Goal: Find contact information: Find contact information

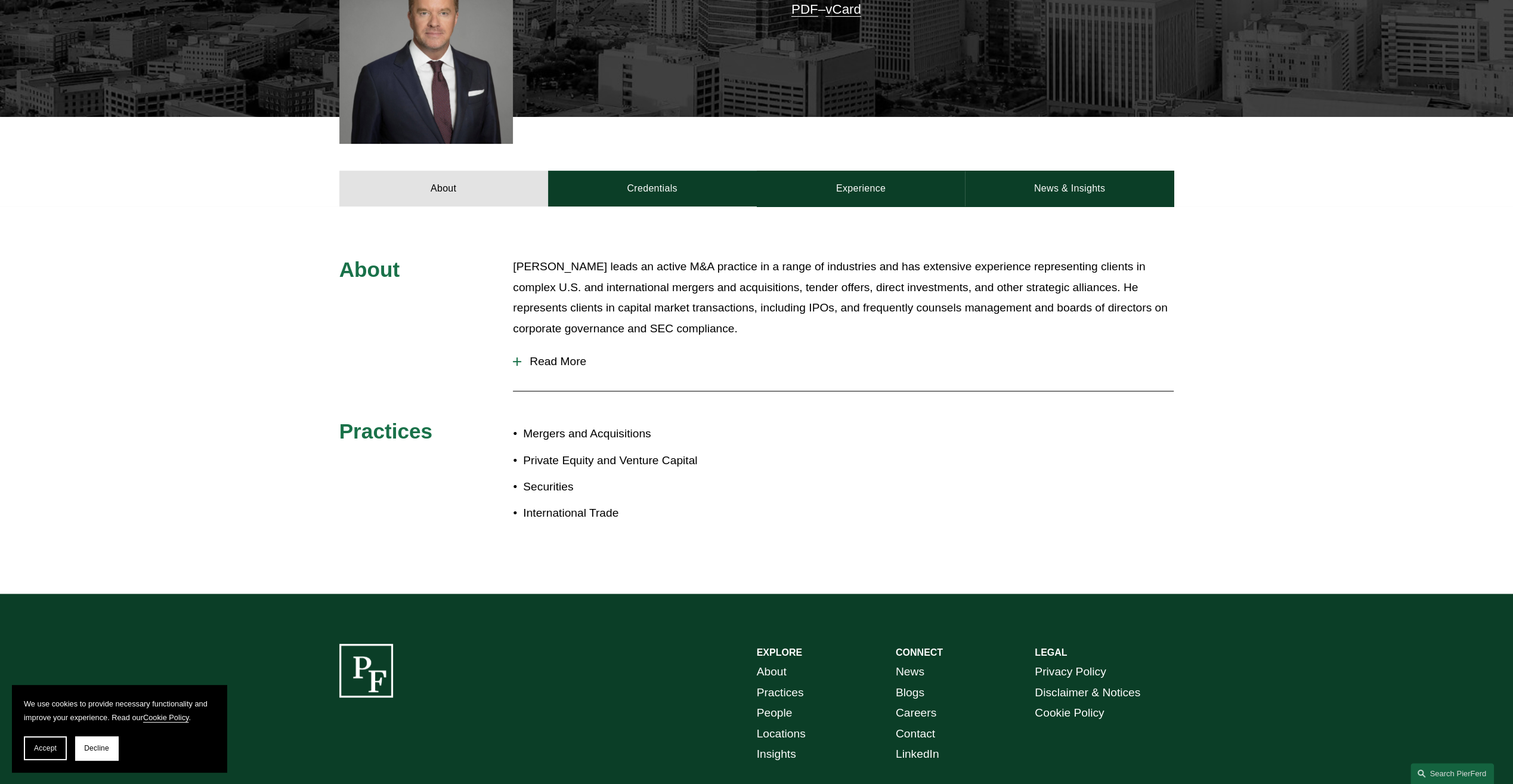
scroll to position [499, 0]
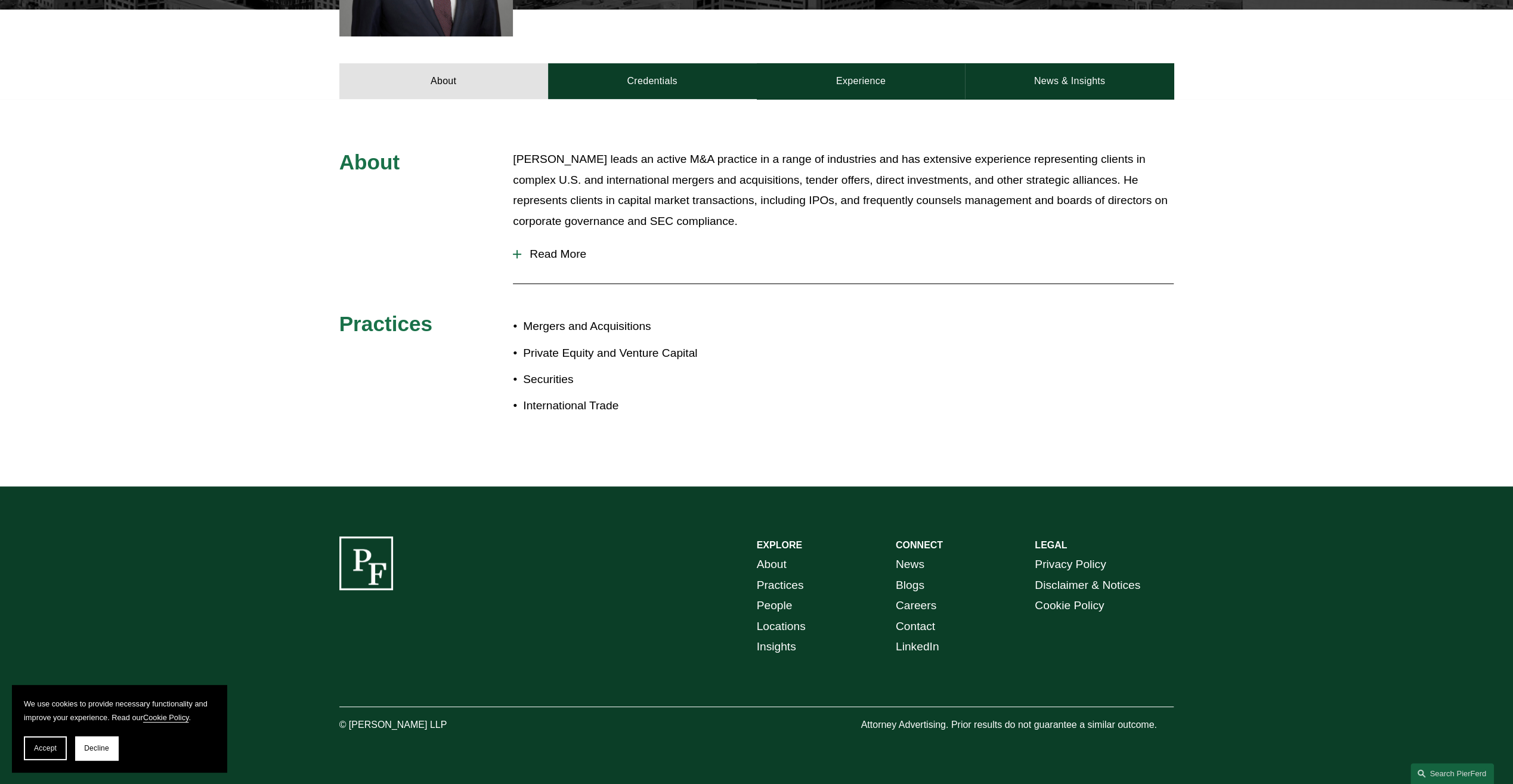
click at [788, 623] on link "Locations" at bounding box center [781, 626] width 49 height 21
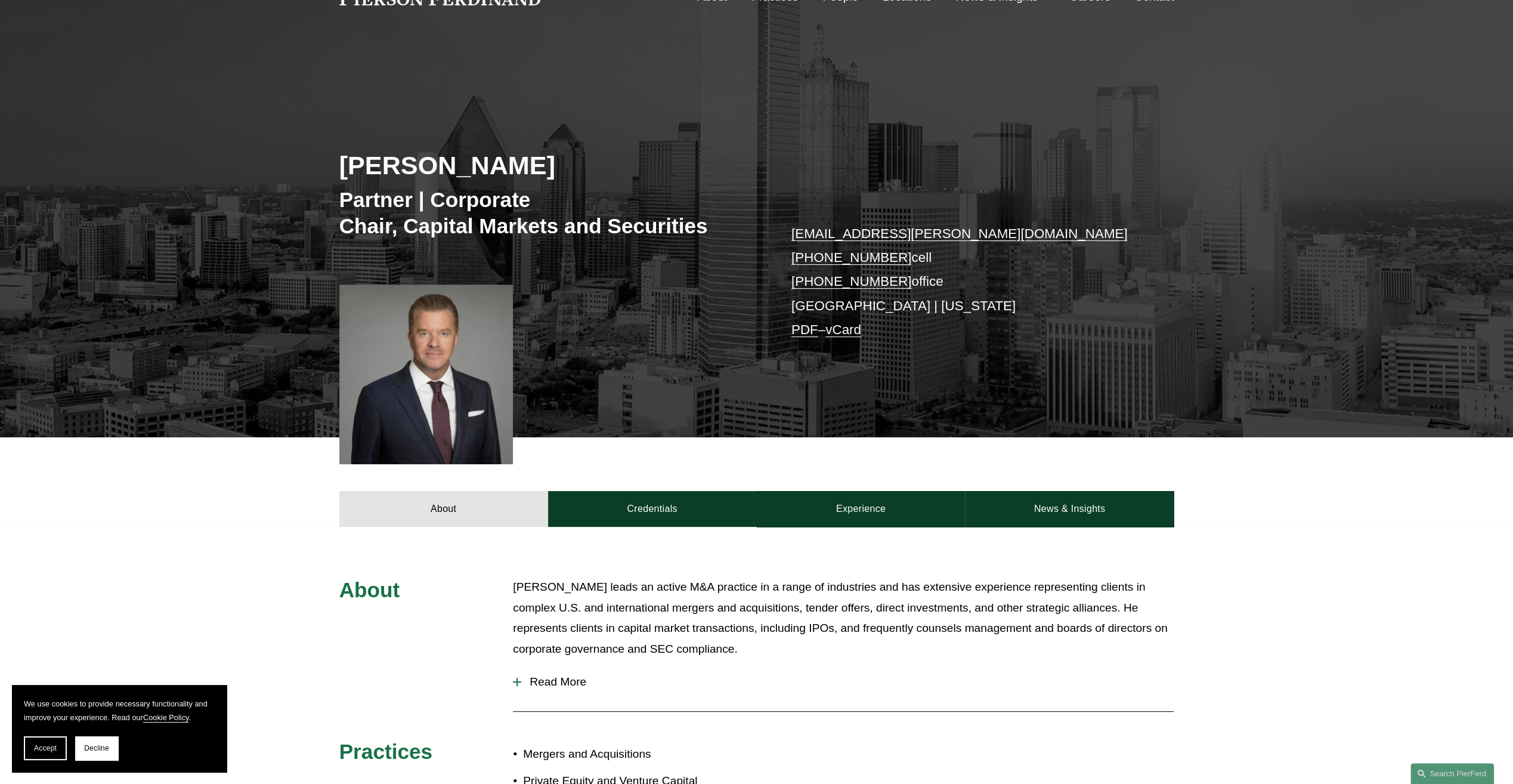
scroll to position [0, 0]
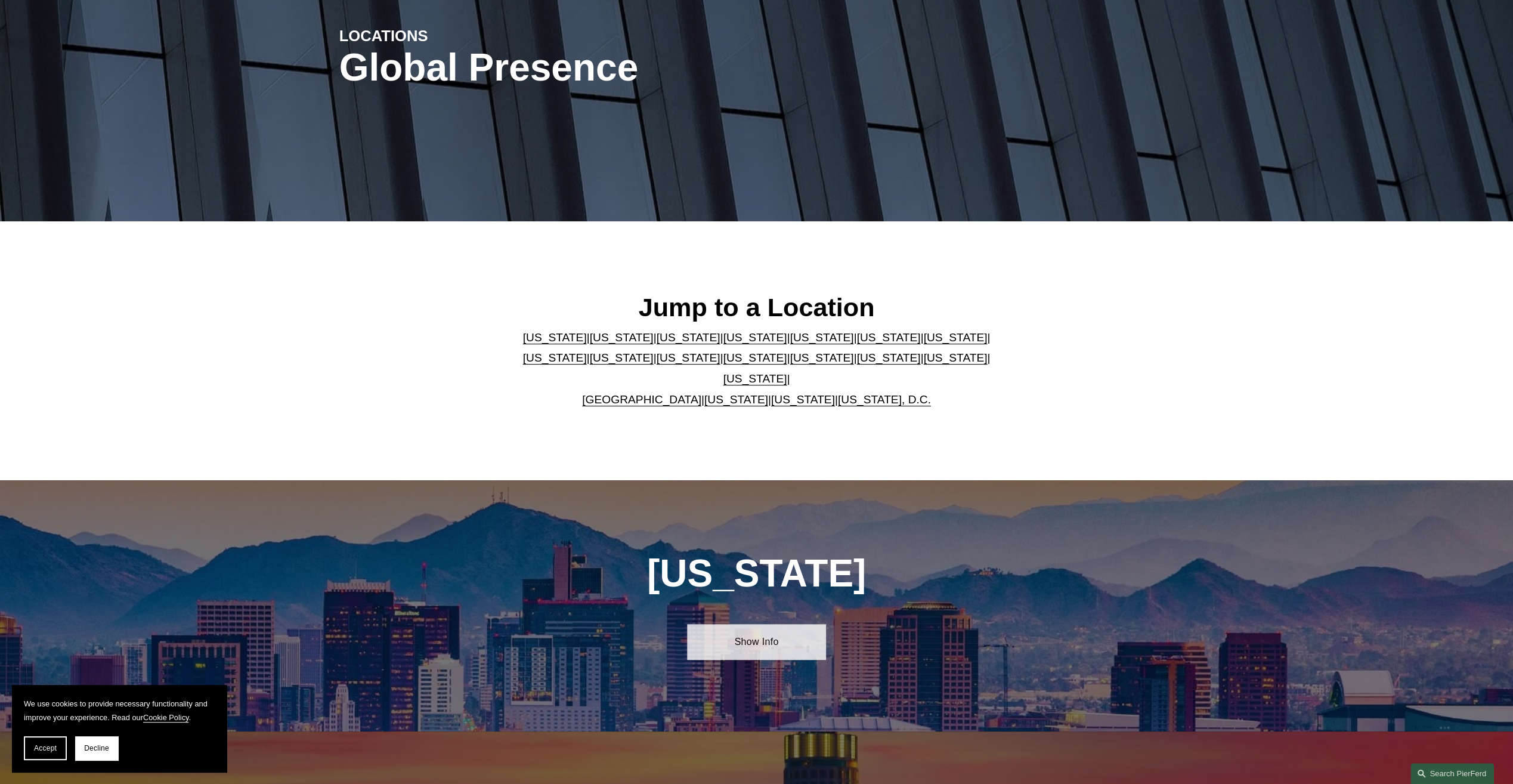
scroll to position [298, 0]
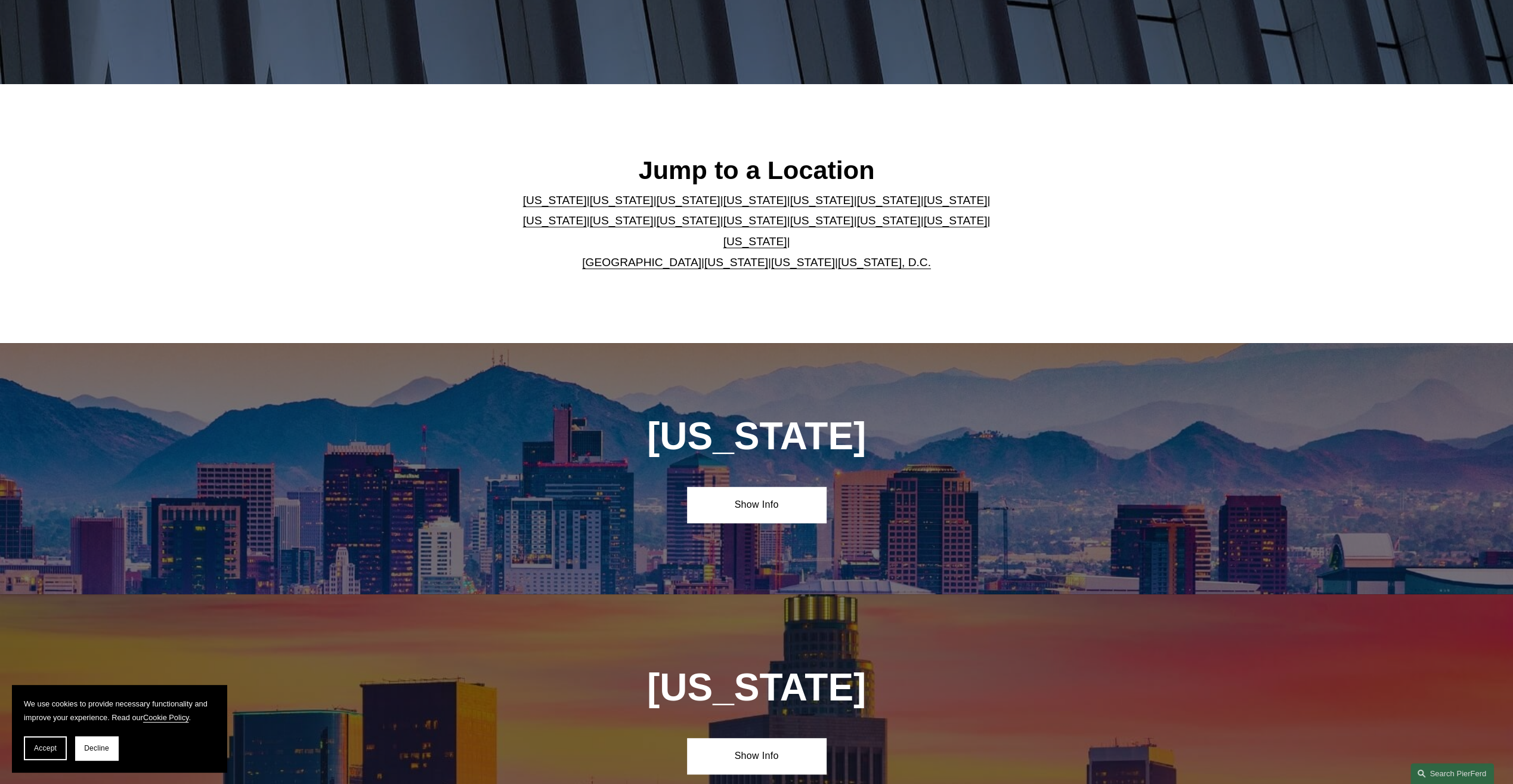
click at [788, 235] on link "[US_STATE]" at bounding box center [755, 242] width 64 height 13
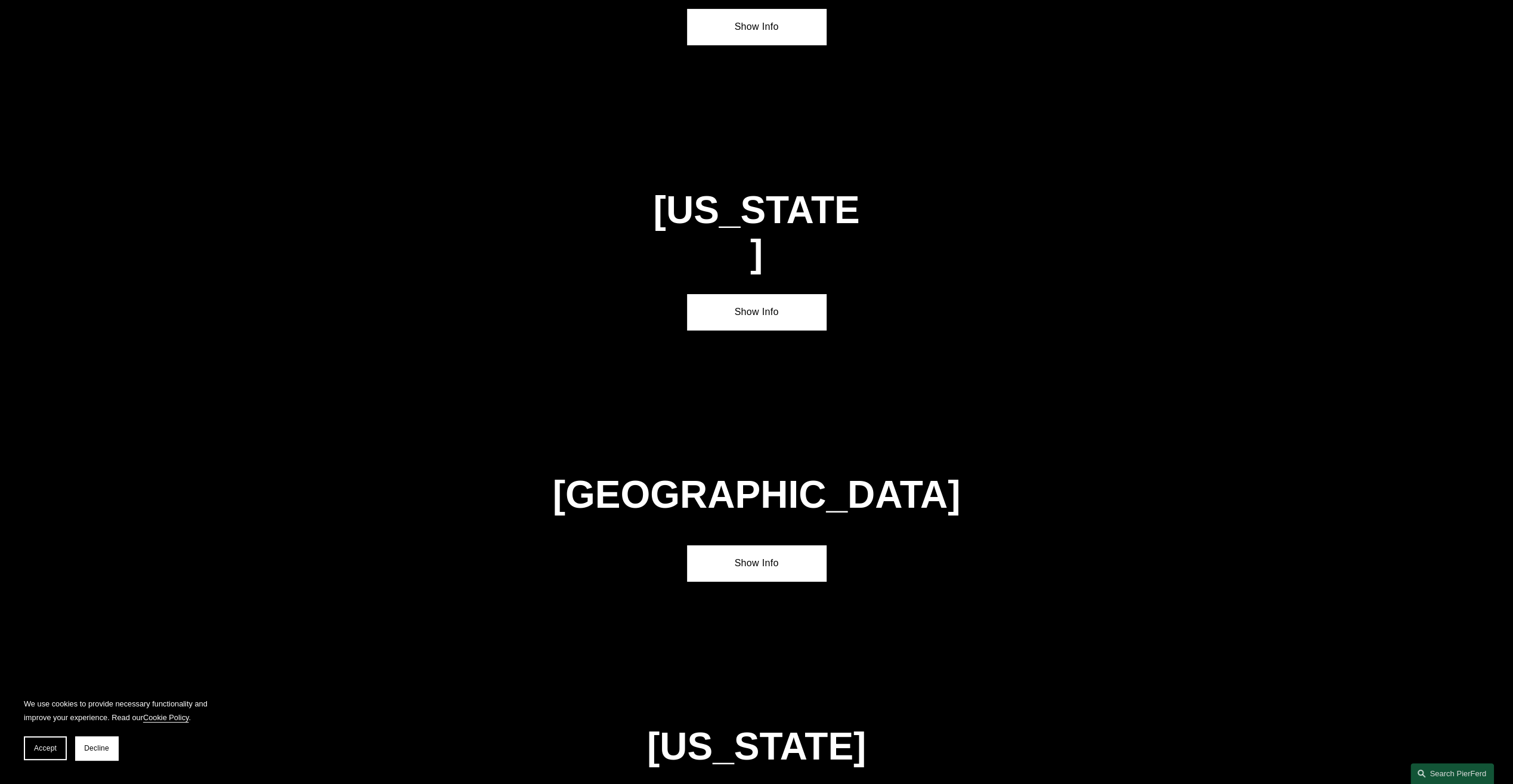
scroll to position [4159, 0]
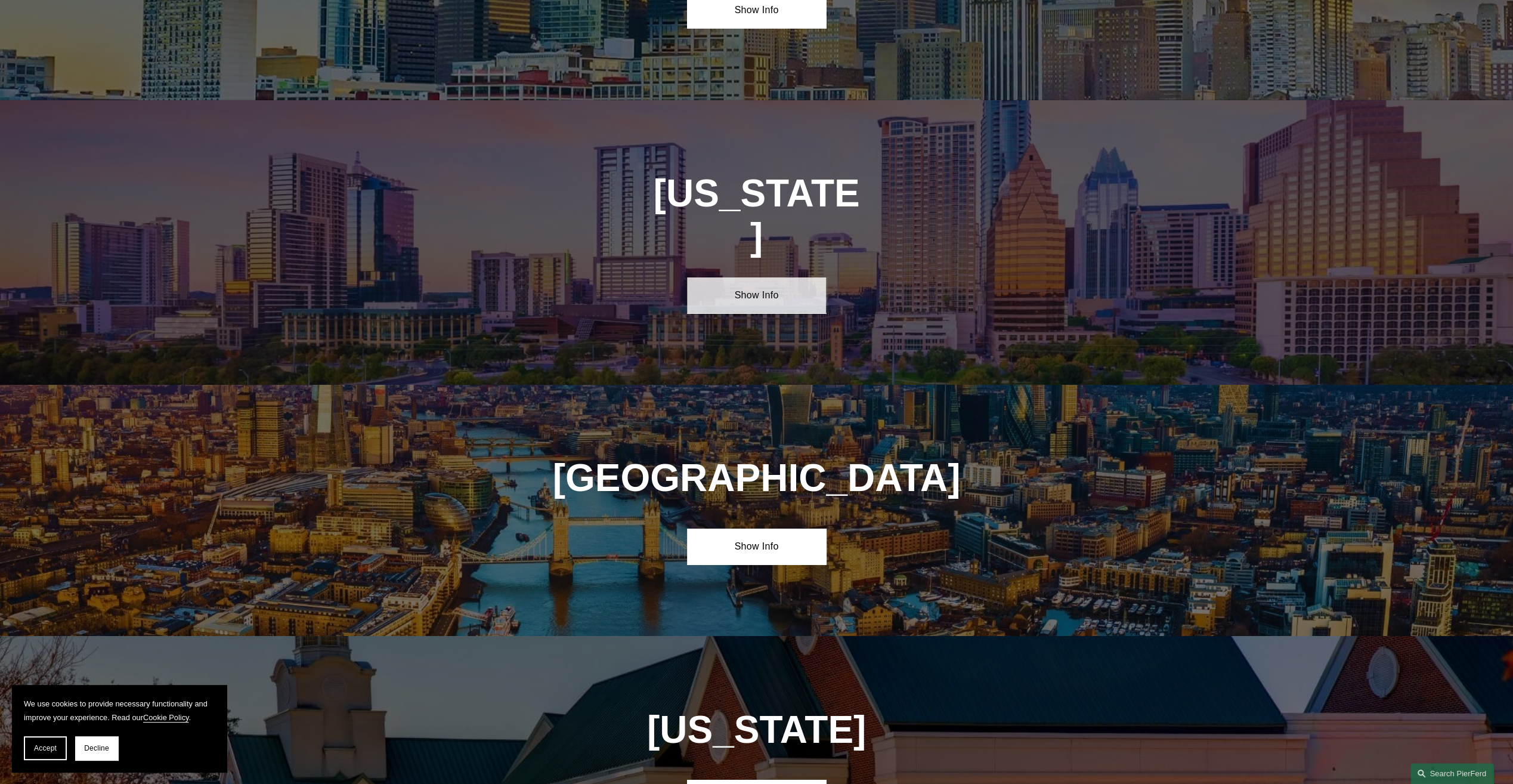
click at [776, 278] on link "Show Info" at bounding box center [756, 295] width 139 height 36
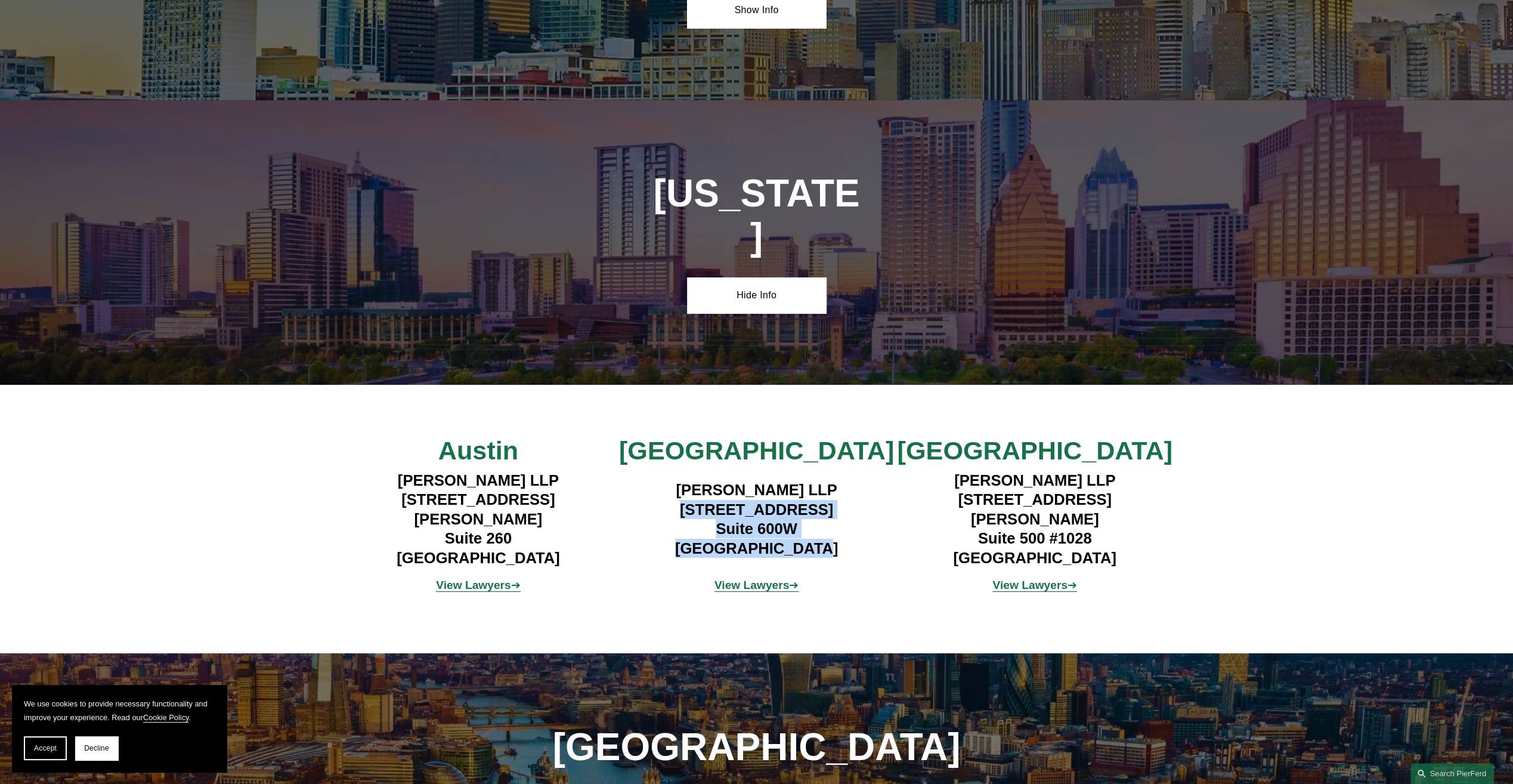
drag, startPoint x: 655, startPoint y: 369, endPoint x: 816, endPoint y: 407, distance: 165.4
click at [816, 480] on h4 "Pierson Ferdinand LLP 1341 W. Mockingbird Lane Suite 600W Dallas, TX 75247" at bounding box center [756, 519] width 278 height 78
copy h4 "1341 W. Mockingbird Lane Suite 600W Dallas, TX 75247"
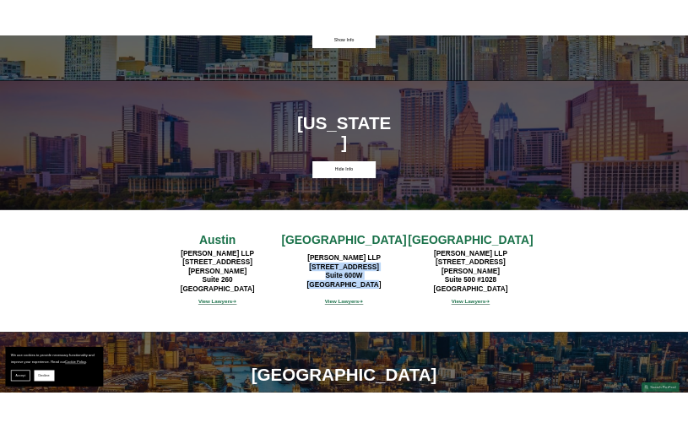
scroll to position [4649, 0]
